Goal: Transaction & Acquisition: Book appointment/travel/reservation

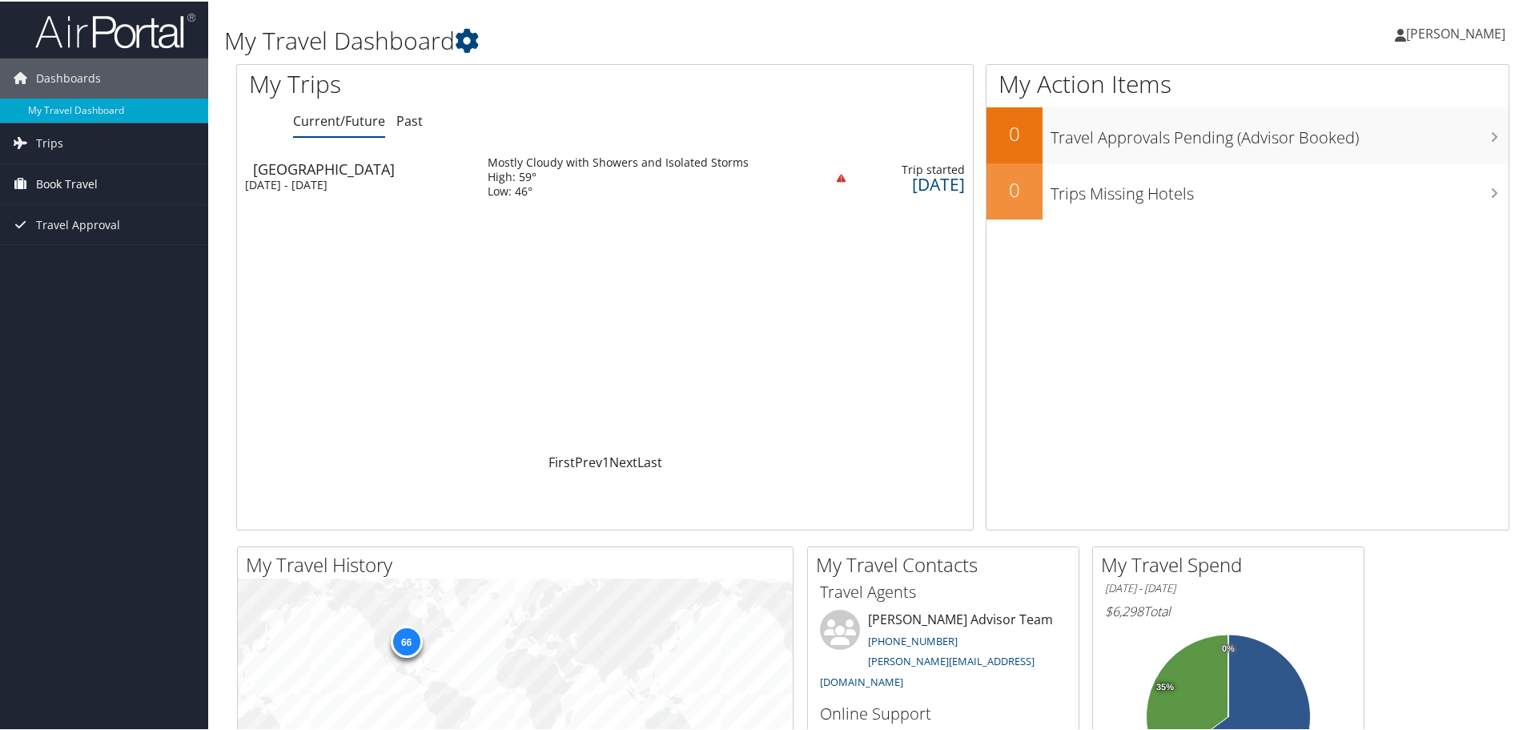
click at [66, 187] on span "Book Travel" at bounding box center [67, 183] width 62 height 40
click at [90, 268] on link "Book/Manage Online Trips" at bounding box center [104, 263] width 208 height 24
click at [115, 260] on link "Book/Manage Online Trips" at bounding box center [104, 263] width 208 height 24
